Goal: Navigation & Orientation: Find specific page/section

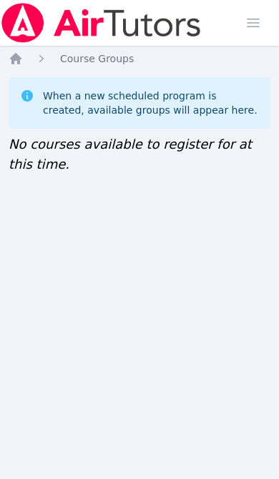
click at [20, 62] on icon "Breadcrumb" at bounding box center [15, 58] width 11 height 11
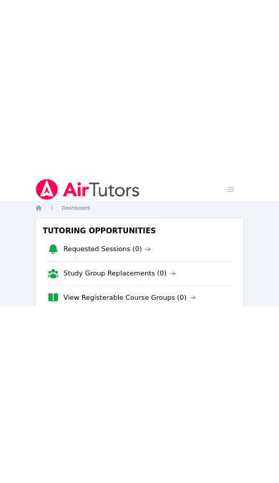
scroll to position [34, 0]
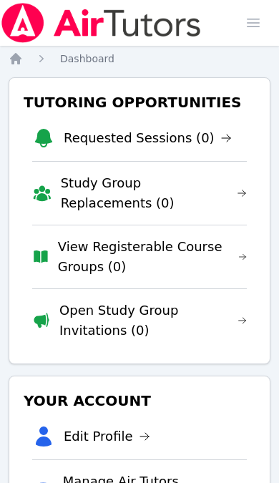
scroll to position [30, 0]
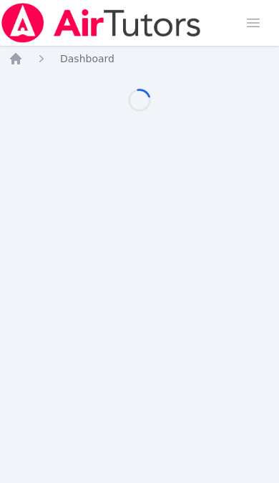
scroll to position [4, 0]
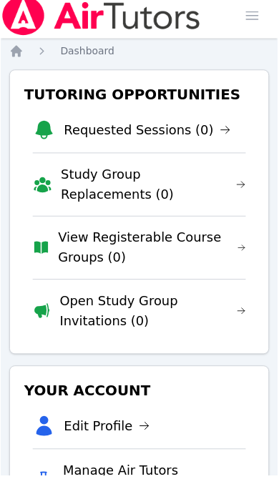
scroll to position [4, 0]
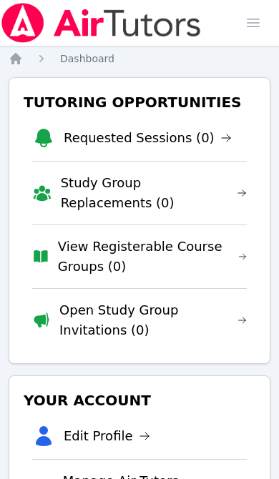
scroll to position [4, 0]
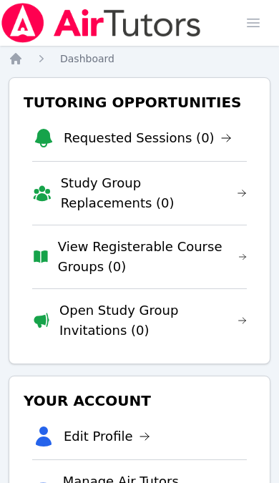
scroll to position [34, 0]
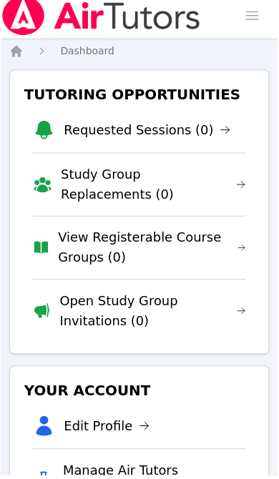
scroll to position [4, 0]
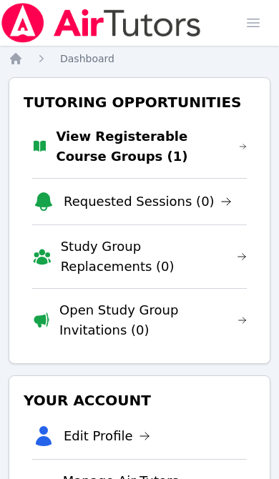
click at [106, 151] on link "View Registerable Course Groups (1)" at bounding box center [151, 147] width 191 height 40
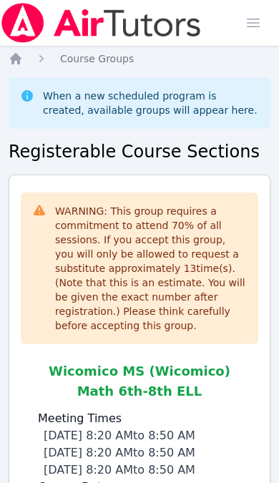
click at [14, 63] on icon "Breadcrumb" at bounding box center [15, 58] width 11 height 11
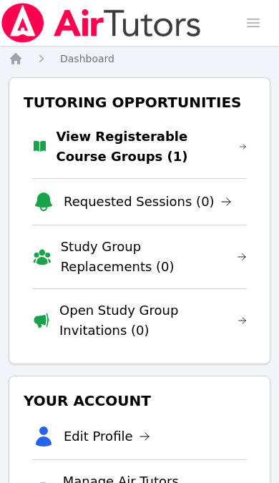
click at [192, 147] on link "View Registerable Course Groups (1)" at bounding box center [151, 147] width 191 height 40
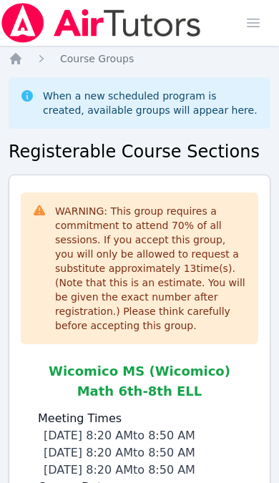
click at [19, 59] on icon "Breadcrumb" at bounding box center [15, 58] width 11 height 11
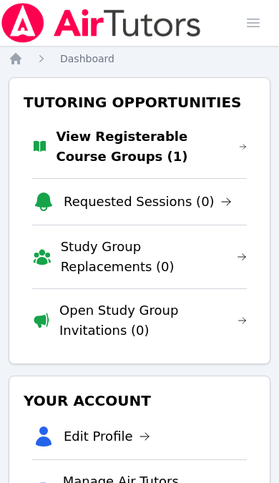
click at [158, 149] on link "View Registerable Course Groups (1)" at bounding box center [151, 147] width 191 height 40
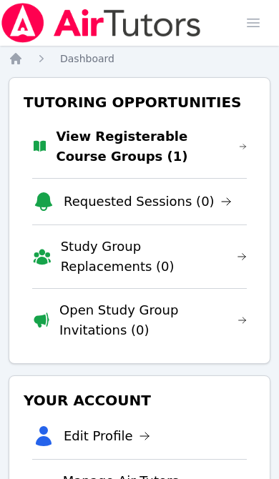
click at [112, 144] on link "View Registerable Course Groups (1)" at bounding box center [151, 147] width 191 height 40
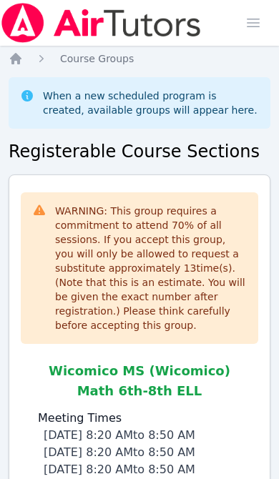
click at [10, 66] on div "Home Course Groups When a new scheduled program is created, available groups wi…" at bounding box center [140, 422] width 262 height 743
click at [21, 59] on icon "Breadcrumb" at bounding box center [15, 58] width 11 height 11
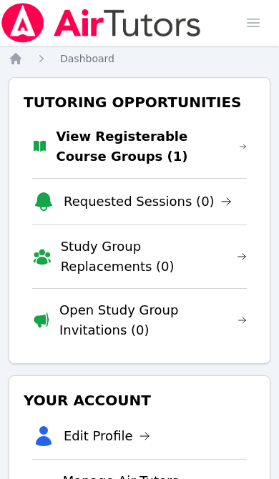
click at [126, 141] on link "View Registerable Course Groups (1)" at bounding box center [151, 147] width 191 height 40
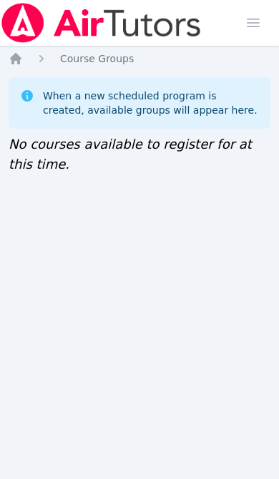
click at [14, 60] on icon "Breadcrumb" at bounding box center [15, 58] width 11 height 11
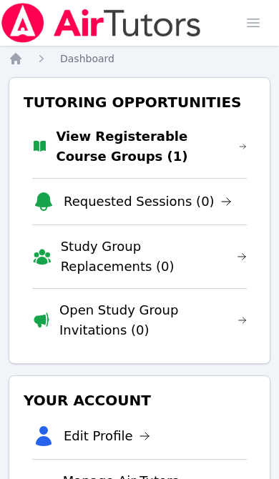
click at [114, 152] on link "View Registerable Course Groups (1)" at bounding box center [151, 147] width 191 height 40
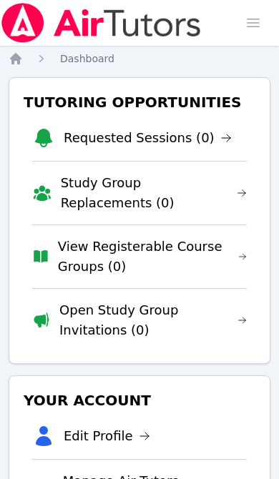
click at [19, 61] on icon "Breadcrumb" at bounding box center [15, 58] width 11 height 11
click at [107, 250] on link "View Registerable Course Groups (0)" at bounding box center [152, 257] width 189 height 40
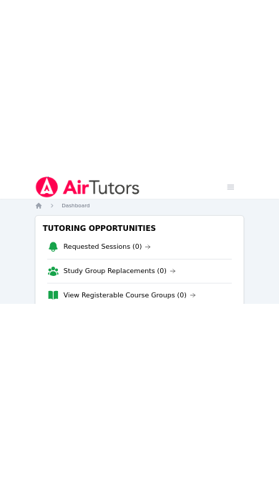
scroll to position [34, 0]
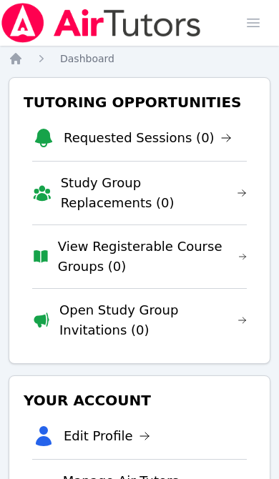
scroll to position [34, 0]
click at [183, 258] on link "View Registerable Course Groups (0)" at bounding box center [152, 257] width 189 height 40
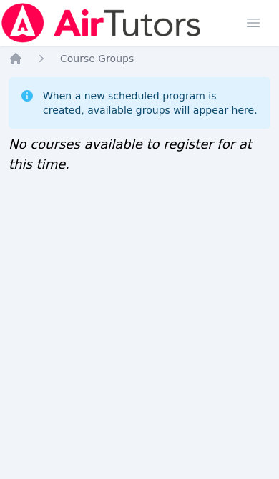
click at [26, 56] on ol "Home Course Groups" at bounding box center [71, 58] width 125 height 14
click at [10, 64] on icon "Breadcrumb" at bounding box center [16, 58] width 14 height 14
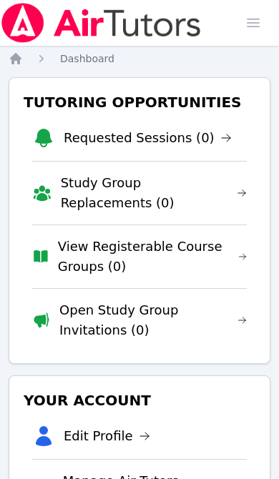
click at [176, 139] on link "Requested Sessions (0)" at bounding box center [148, 138] width 168 height 20
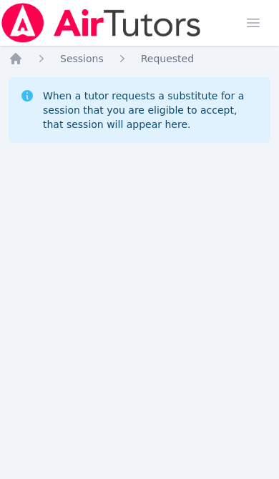
click at [19, 61] on icon "Breadcrumb" at bounding box center [15, 58] width 11 height 11
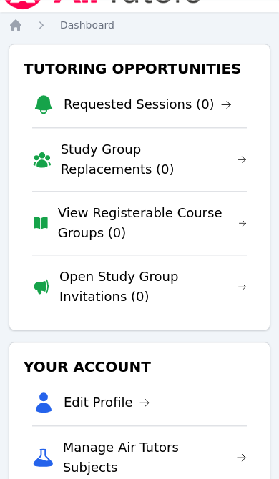
scroll to position [29, 0]
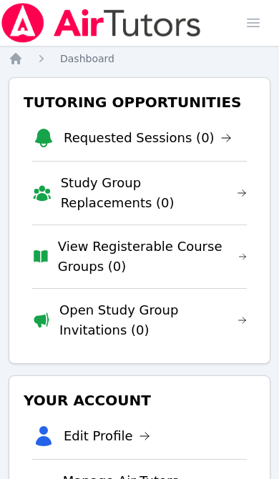
click at [269, 1] on div "Open main menu" at bounding box center [262, 23] width 46 height 46
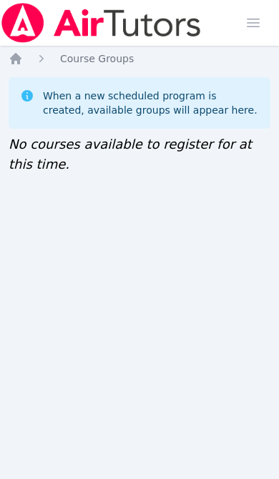
click at [20, 59] on icon "Breadcrumb" at bounding box center [15, 58] width 11 height 11
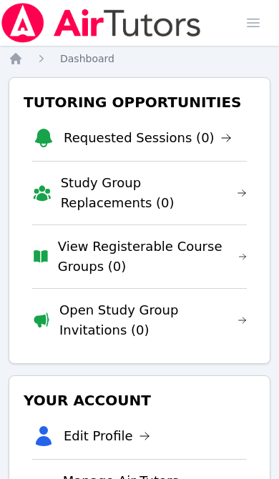
click at [256, 29] on span "button" at bounding box center [252, 22] width 31 height 31
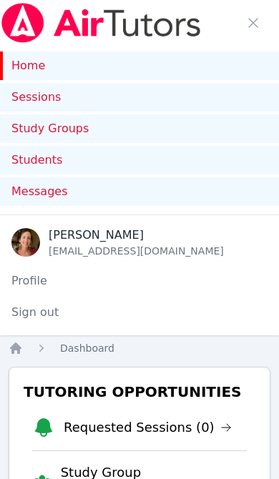
click at [125, 93] on link "Sessions" at bounding box center [139, 97] width 279 height 29
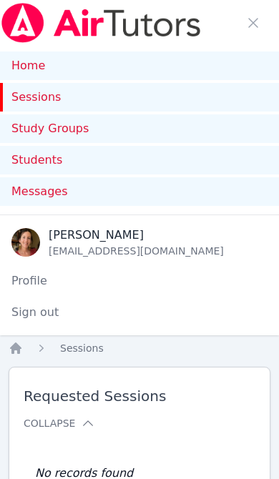
click at [23, 74] on link "Home" at bounding box center [139, 65] width 279 height 29
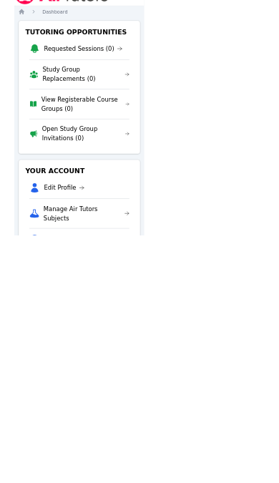
scroll to position [34, 0]
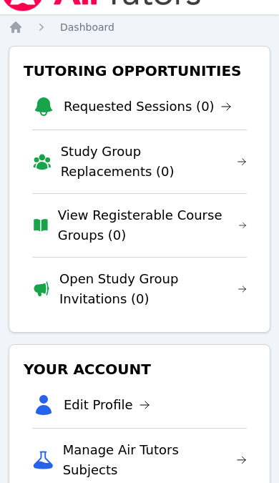
scroll to position [32, 0]
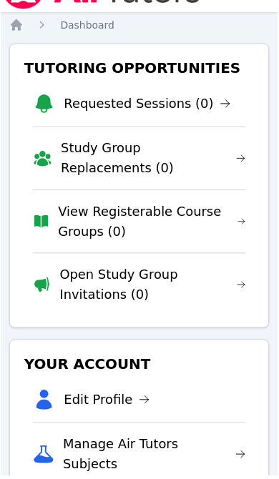
scroll to position [34, 0]
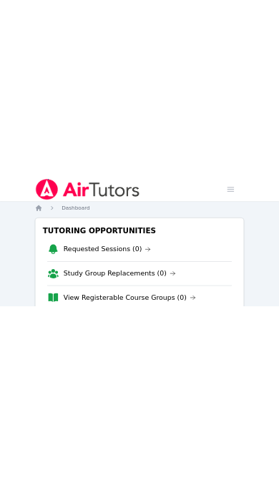
scroll to position [34, 0]
